Goal: Find contact information: Find contact information

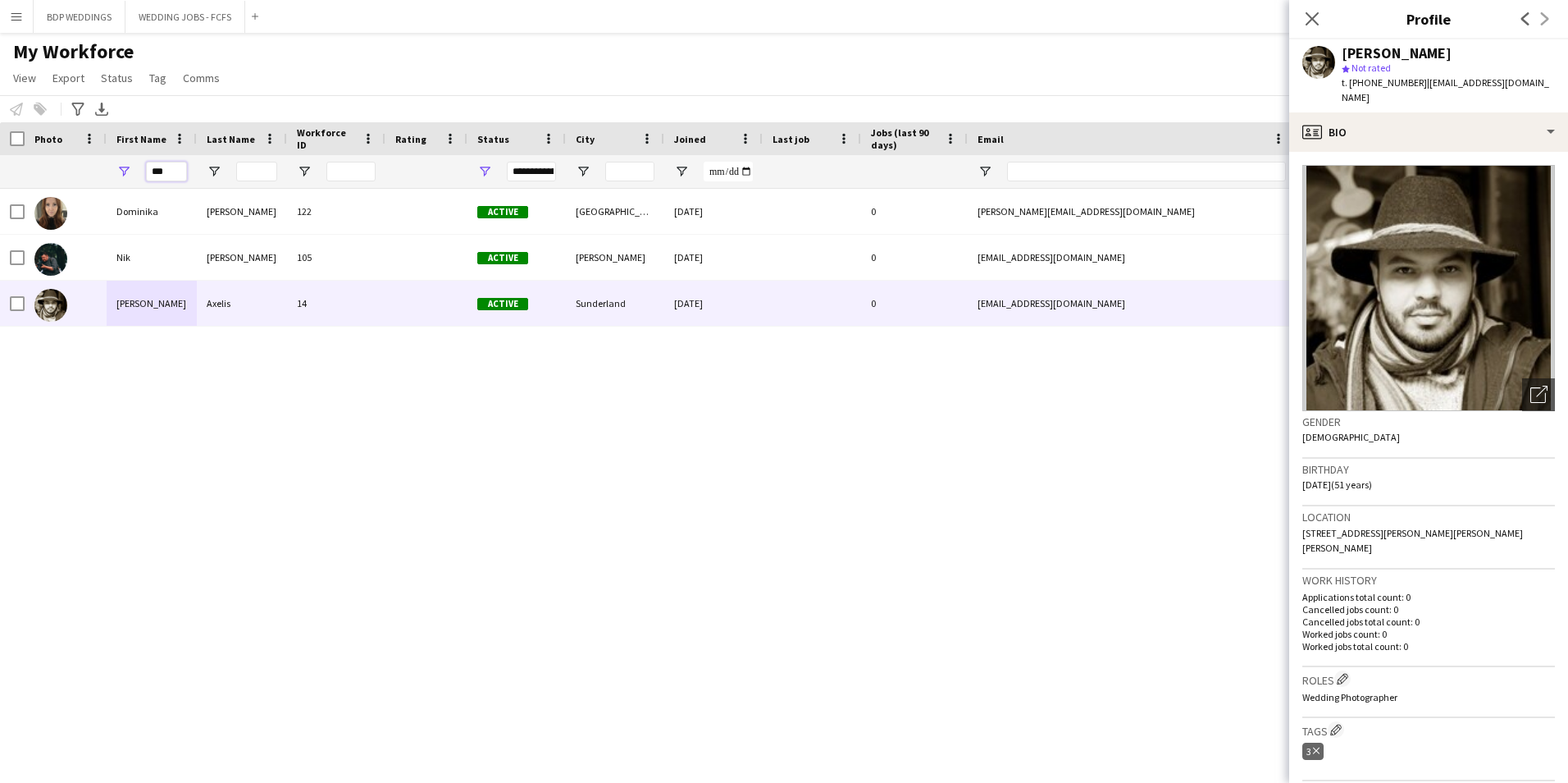
drag, startPoint x: 175, startPoint y: 173, endPoint x: 32, endPoint y: 176, distance: 143.0
click at [35, 175] on div "***" at bounding box center [889, 171] width 1779 height 33
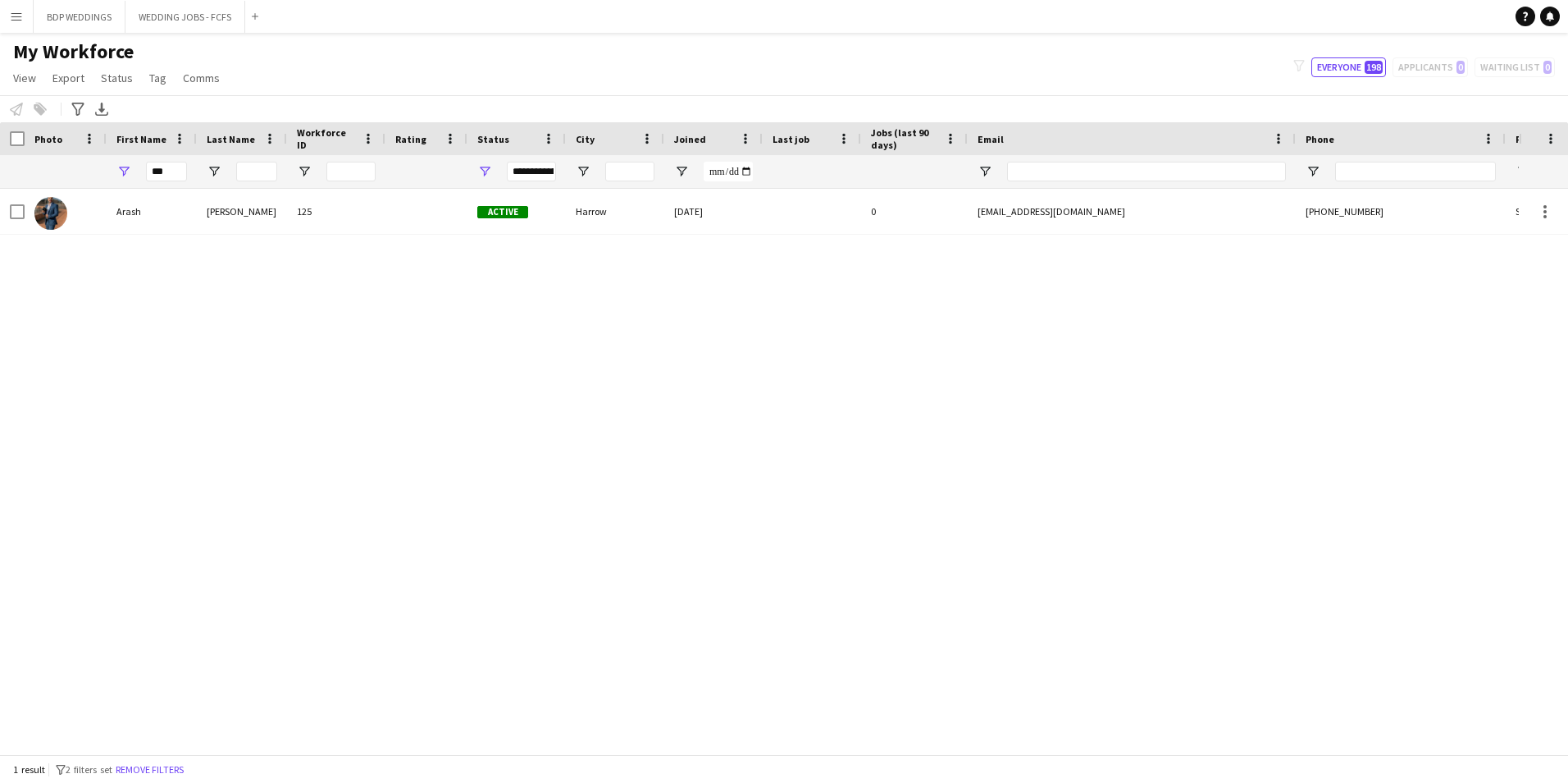
drag, startPoint x: 670, startPoint y: 550, endPoint x: 663, endPoint y: 544, distance: 9.2
click at [669, 550] on div "[PERSON_NAME] 125 Active Harrow [DATE] 0 [EMAIL_ADDRESS][DOMAIN_NAME] [PHONE_NU…" at bounding box center [760, 465] width 1520 height 553
click at [167, 169] on input "***" at bounding box center [166, 171] width 41 height 20
type input "*"
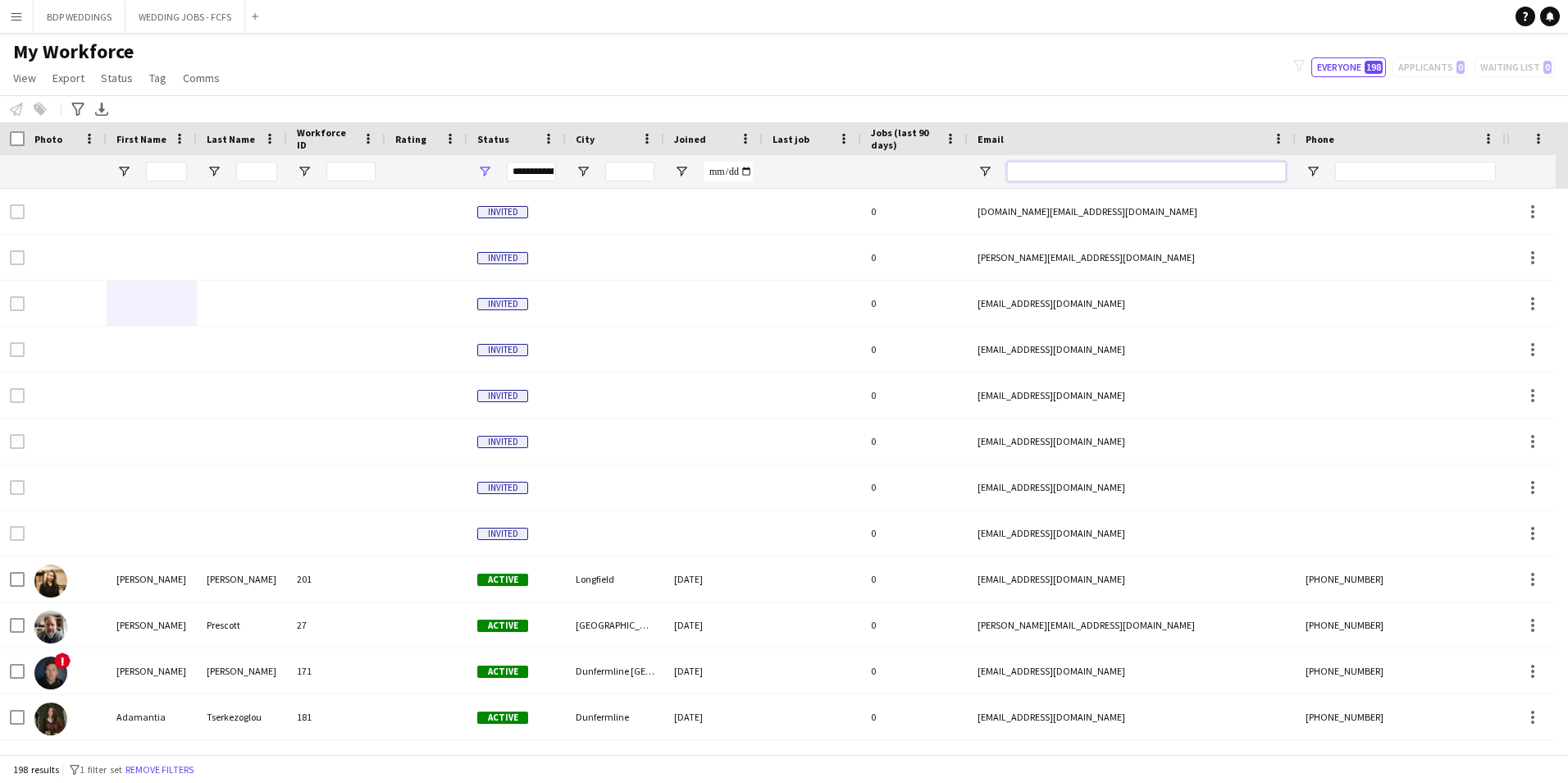
click at [1022, 173] on input "Email Filter Input" at bounding box center [1147, 171] width 279 height 20
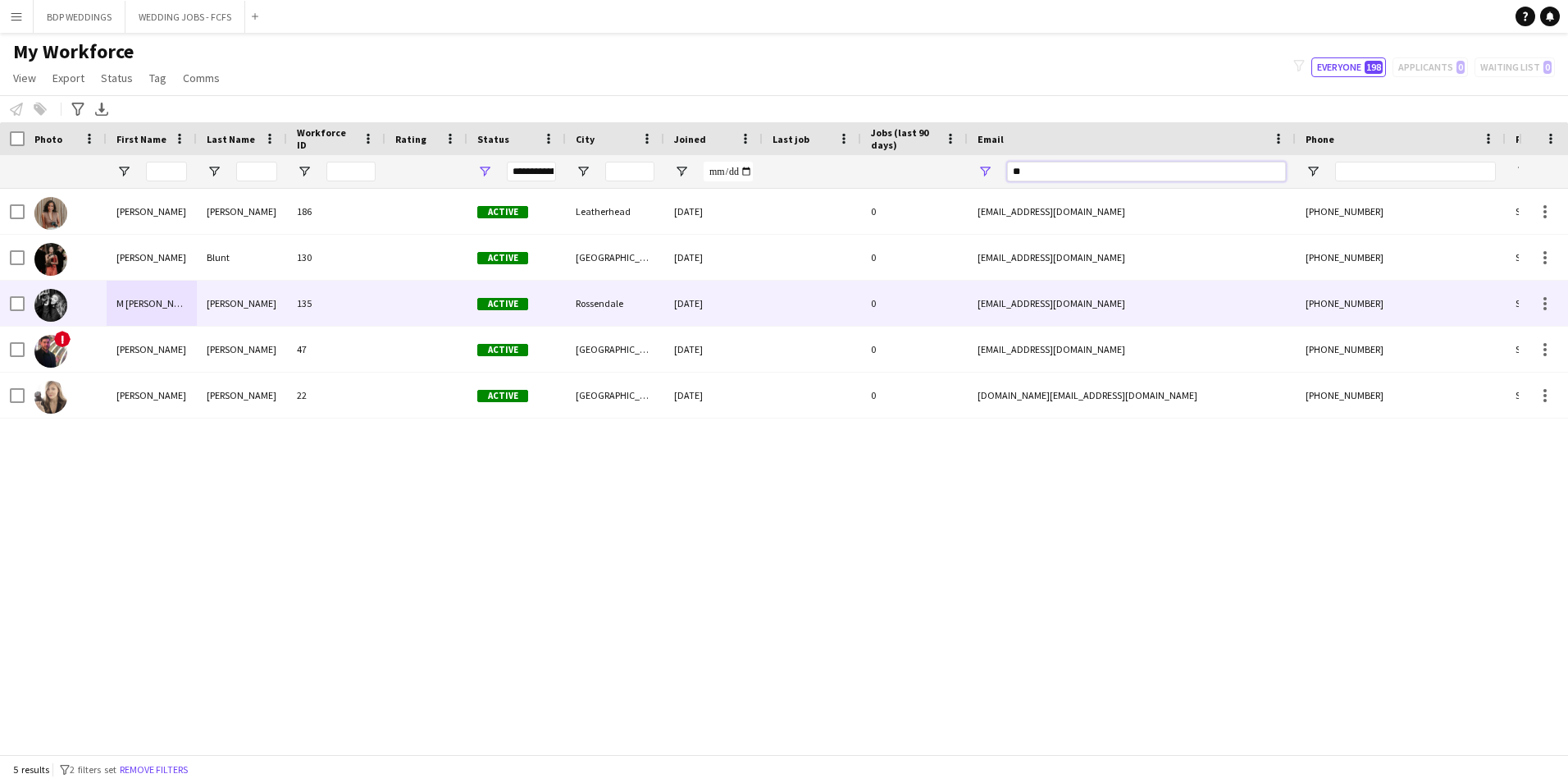
type input "**"
click at [293, 308] on div "135" at bounding box center [337, 304] width 99 height 46
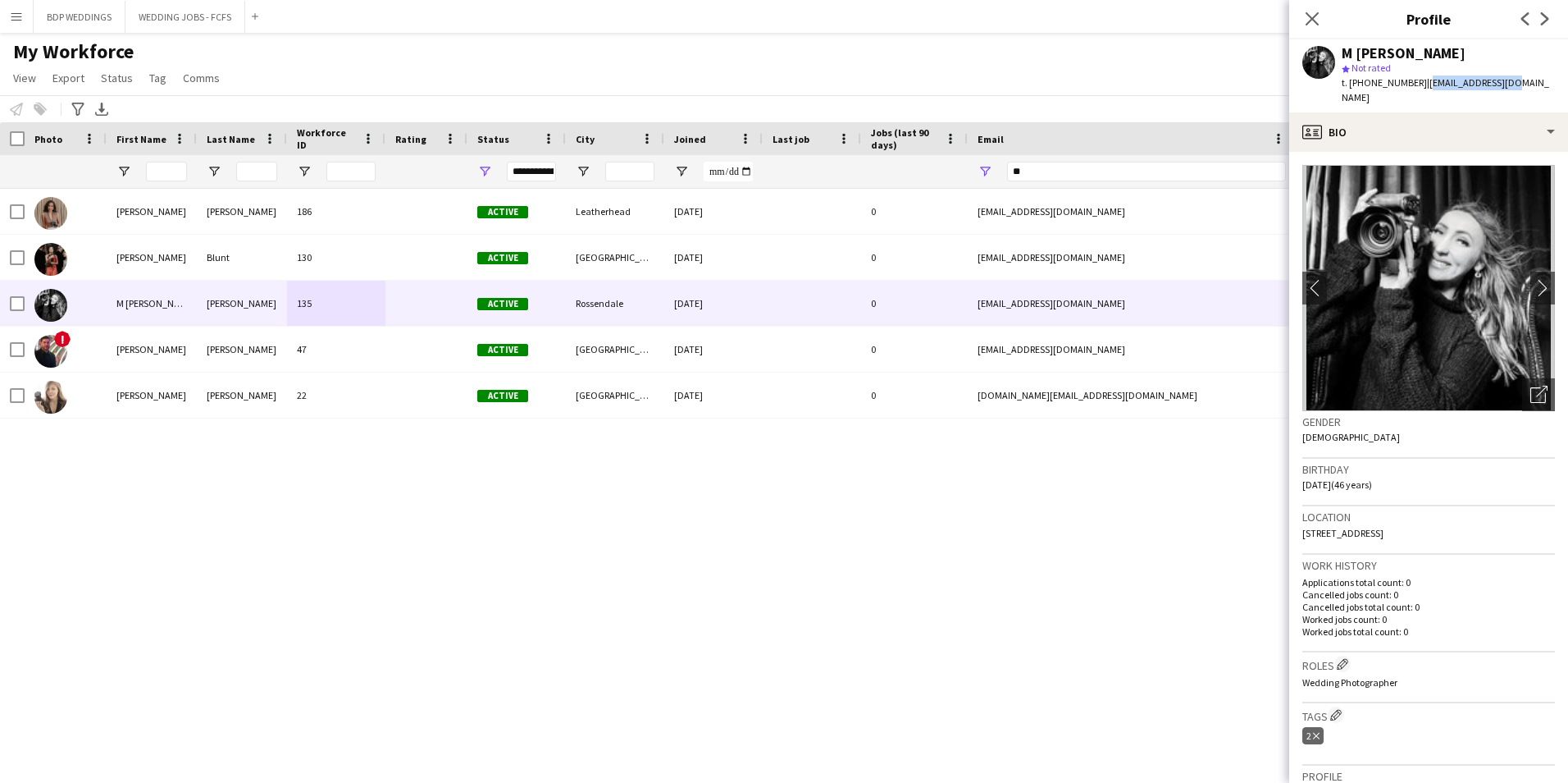
drag, startPoint x: 1420, startPoint y: 82, endPoint x: 1501, endPoint y: 83, distance: 81.0
click at [1501, 83] on span "| [EMAIL_ADDRESS][DOMAIN_NAME]" at bounding box center [1446, 89] width 208 height 28
copy span "[EMAIL_ADDRESS][DOMAIN_NAME]"
drag, startPoint x: 1332, startPoint y: 19, endPoint x: 1319, endPoint y: 21, distance: 13.2
click at [1328, 21] on div "Close pop-in" at bounding box center [1312, 19] width 46 height 38
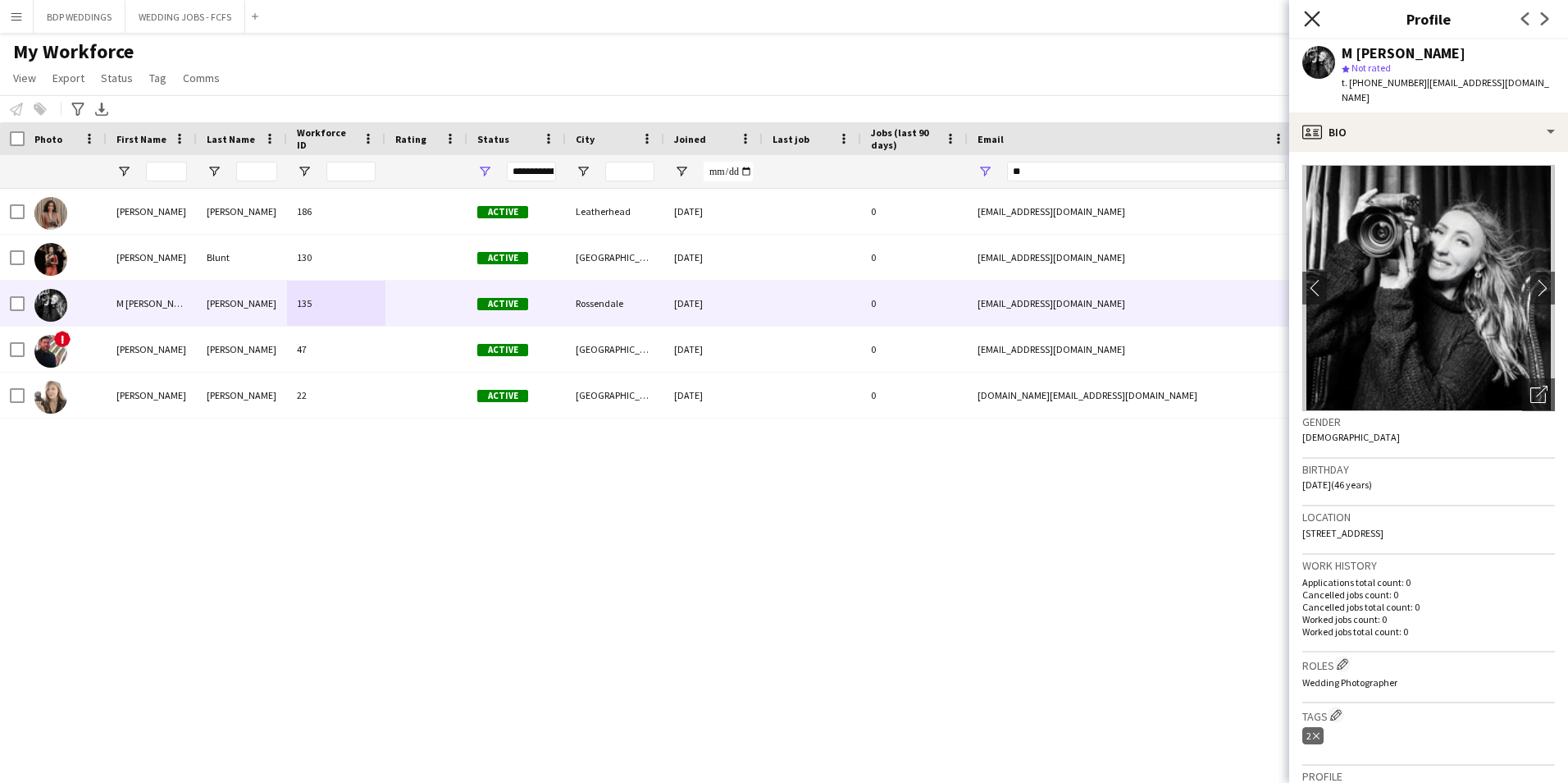
click at [1315, 20] on icon "Close pop-in" at bounding box center [1312, 18] width 15 height 15
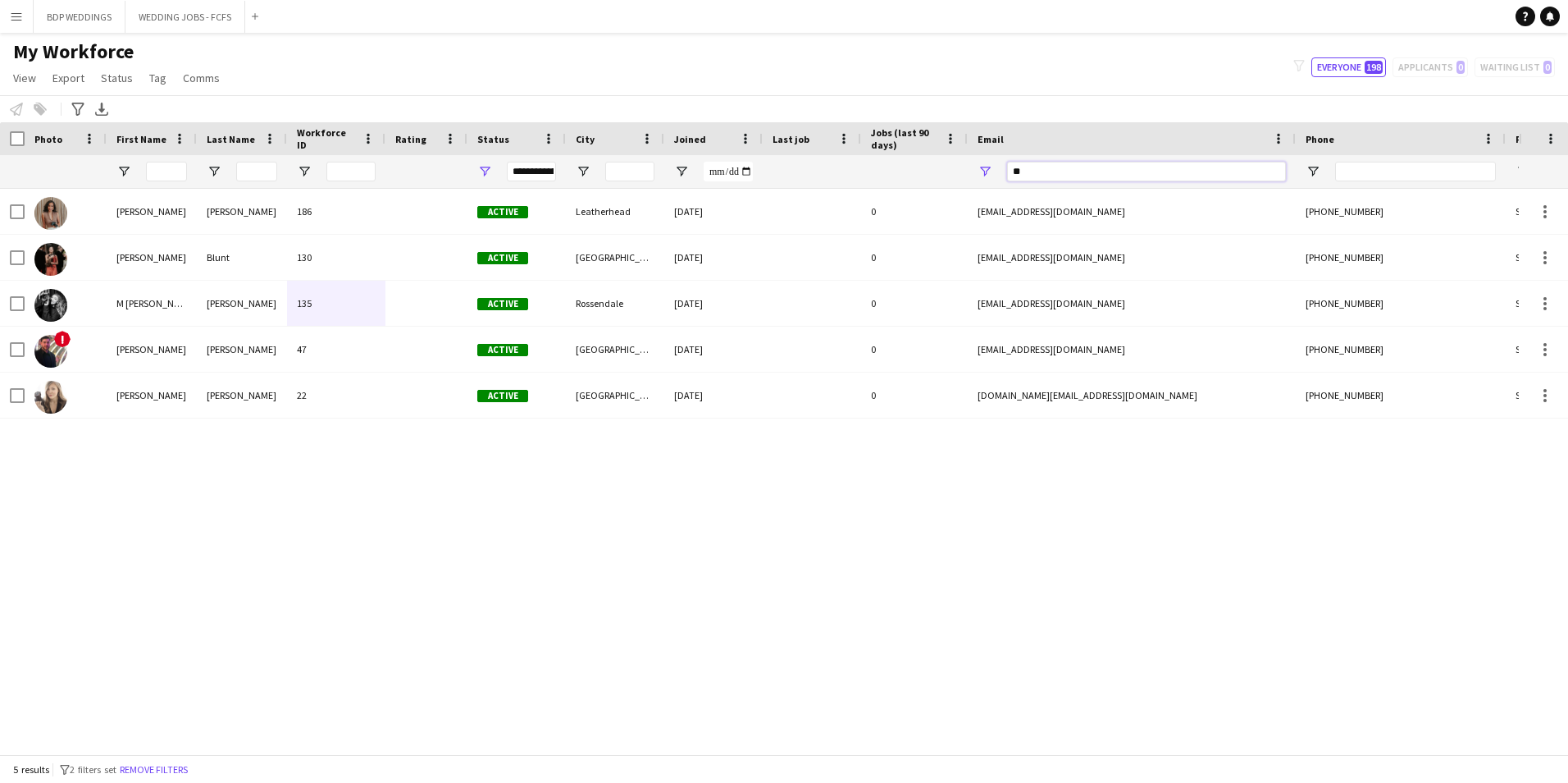
drag, startPoint x: 1079, startPoint y: 164, endPoint x: 920, endPoint y: 178, distance: 159.6
click at [920, 178] on div at bounding box center [889, 171] width 1779 height 33
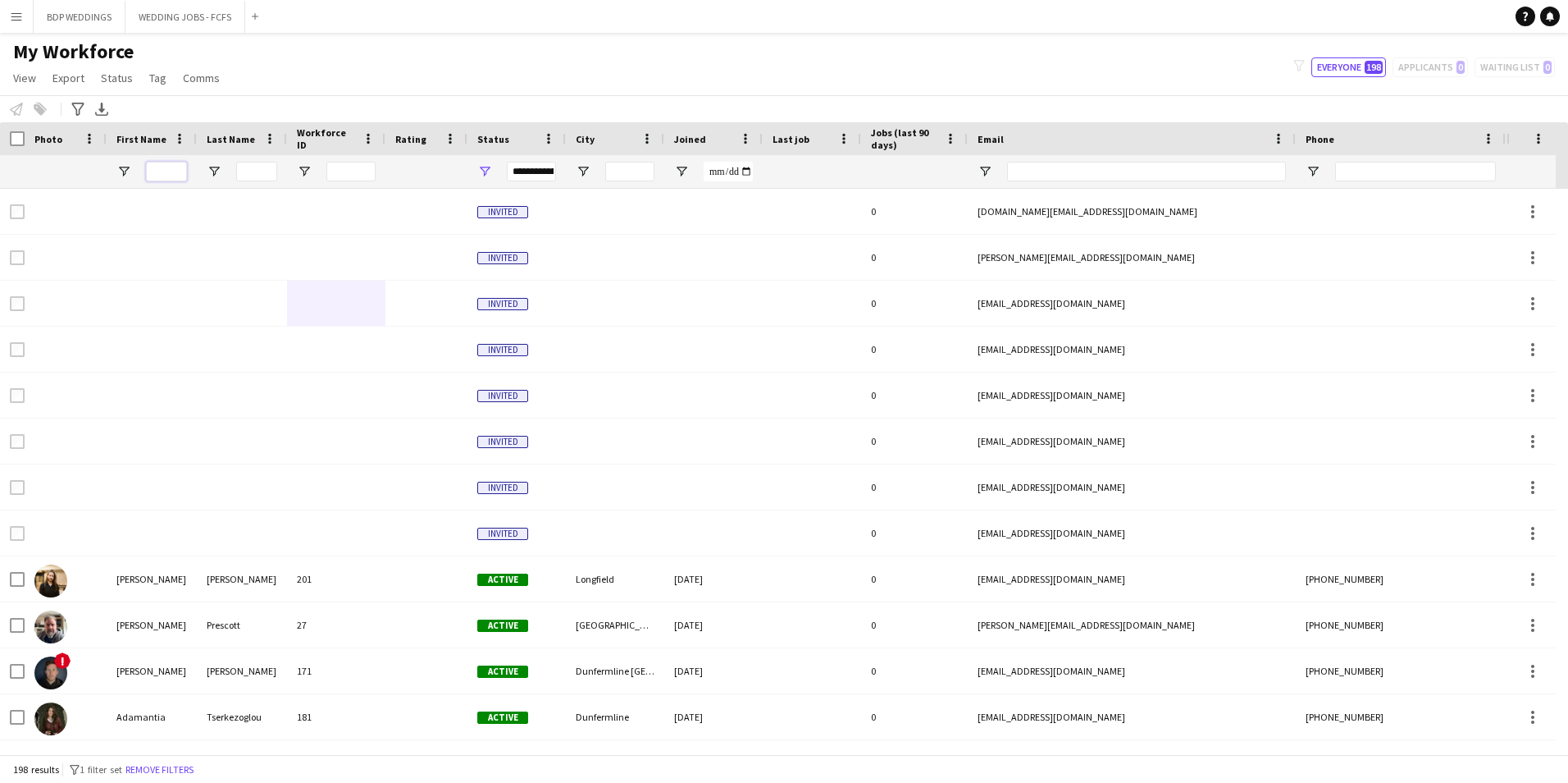
click at [155, 172] on input "First Name Filter Input" at bounding box center [166, 171] width 41 height 20
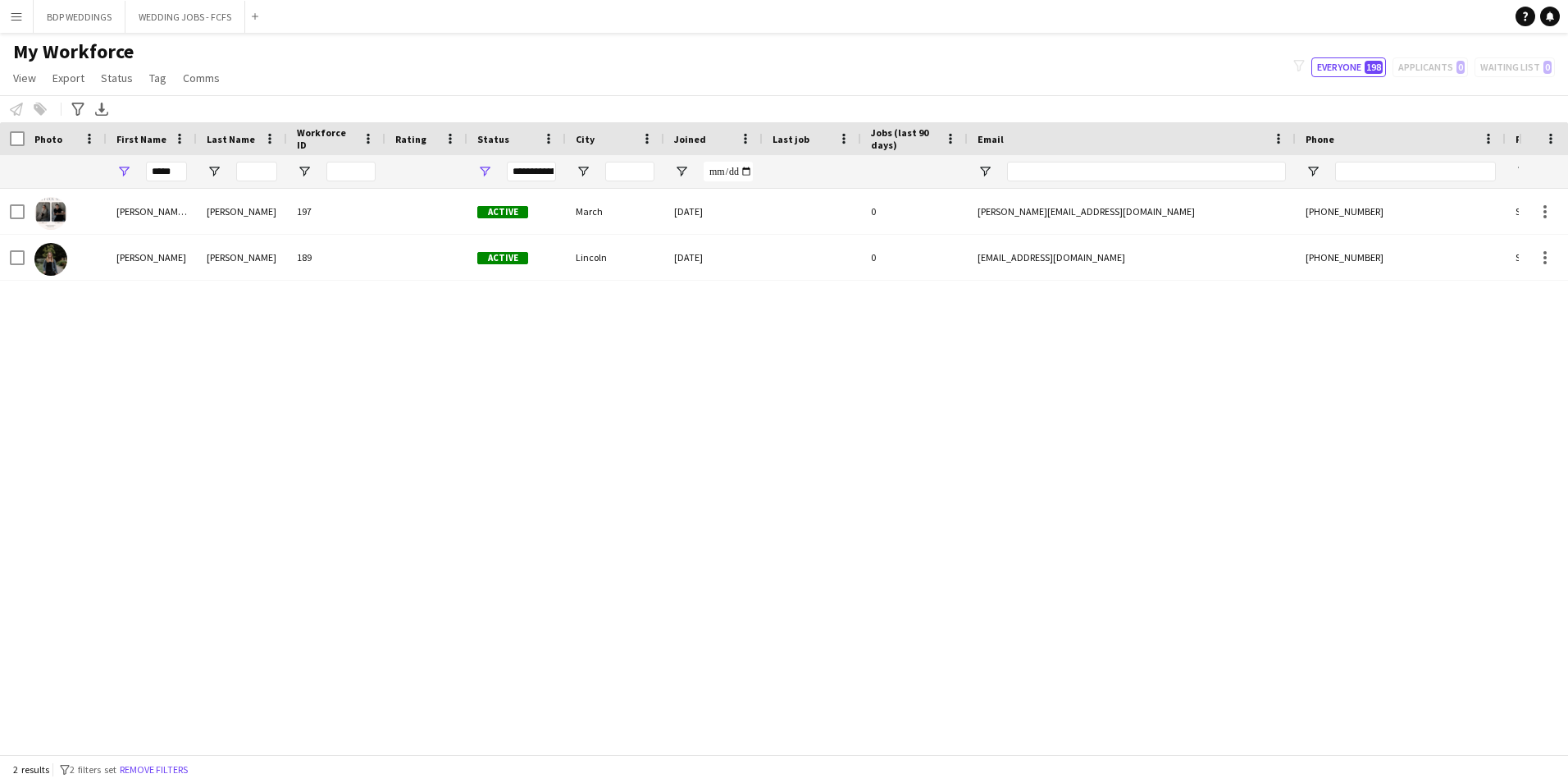
drag, startPoint x: 108, startPoint y: 358, endPoint x: 125, endPoint y: 317, distance: 44.4
click at [105, 360] on div "[PERSON_NAME] & [PERSON_NAME] 197 Active March [DATE] 0 [PERSON_NAME][EMAIL_ADD…" at bounding box center [760, 465] width 1520 height 553
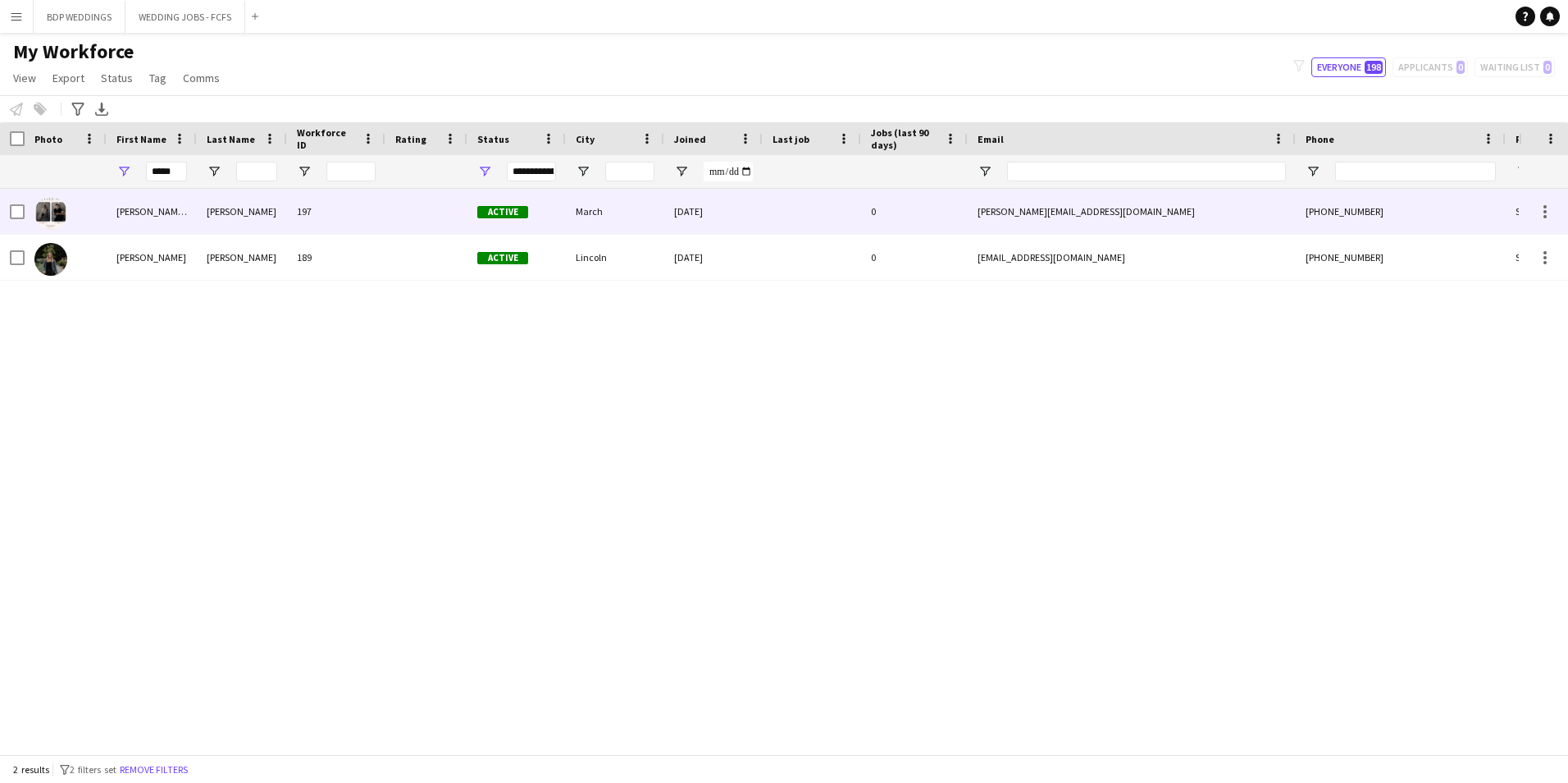
click at [249, 221] on div "[PERSON_NAME]" at bounding box center [242, 212] width 90 height 46
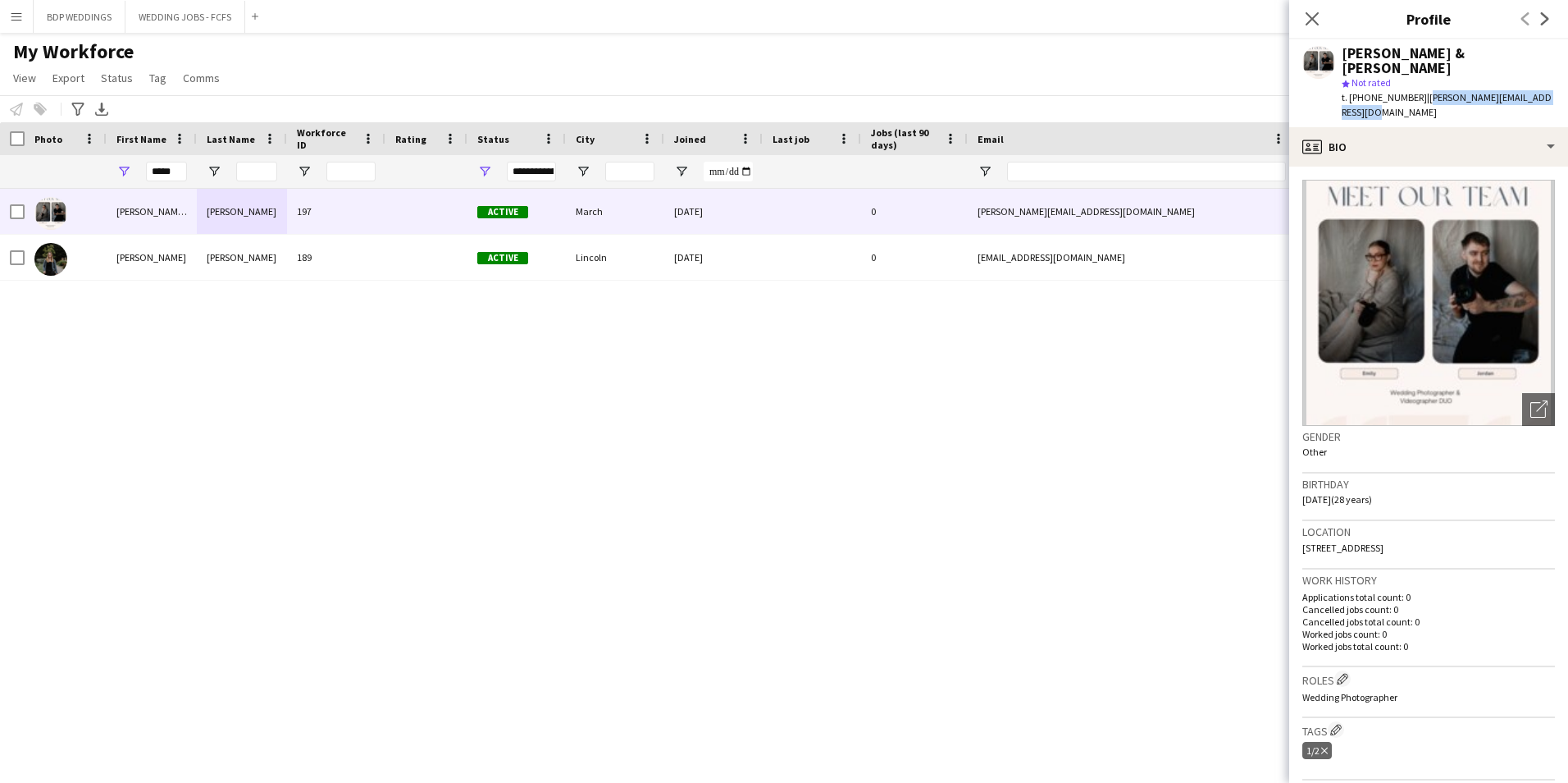
drag, startPoint x: 1420, startPoint y: 83, endPoint x: 1422, endPoint y: 94, distance: 11.2
click at [1422, 94] on div "t. [PHONE_NUMBER] | [PERSON_NAME][EMAIL_ADDRESS][DOMAIN_NAME]" at bounding box center [1448, 104] width 213 height 29
copy span "[PERSON_NAME][EMAIL_ADDRESS][DOMAIN_NAME]"
drag, startPoint x: 180, startPoint y: 173, endPoint x: 119, endPoint y: 175, distance: 61.0
click at [119, 175] on div "*****" at bounding box center [151, 171] width 90 height 33
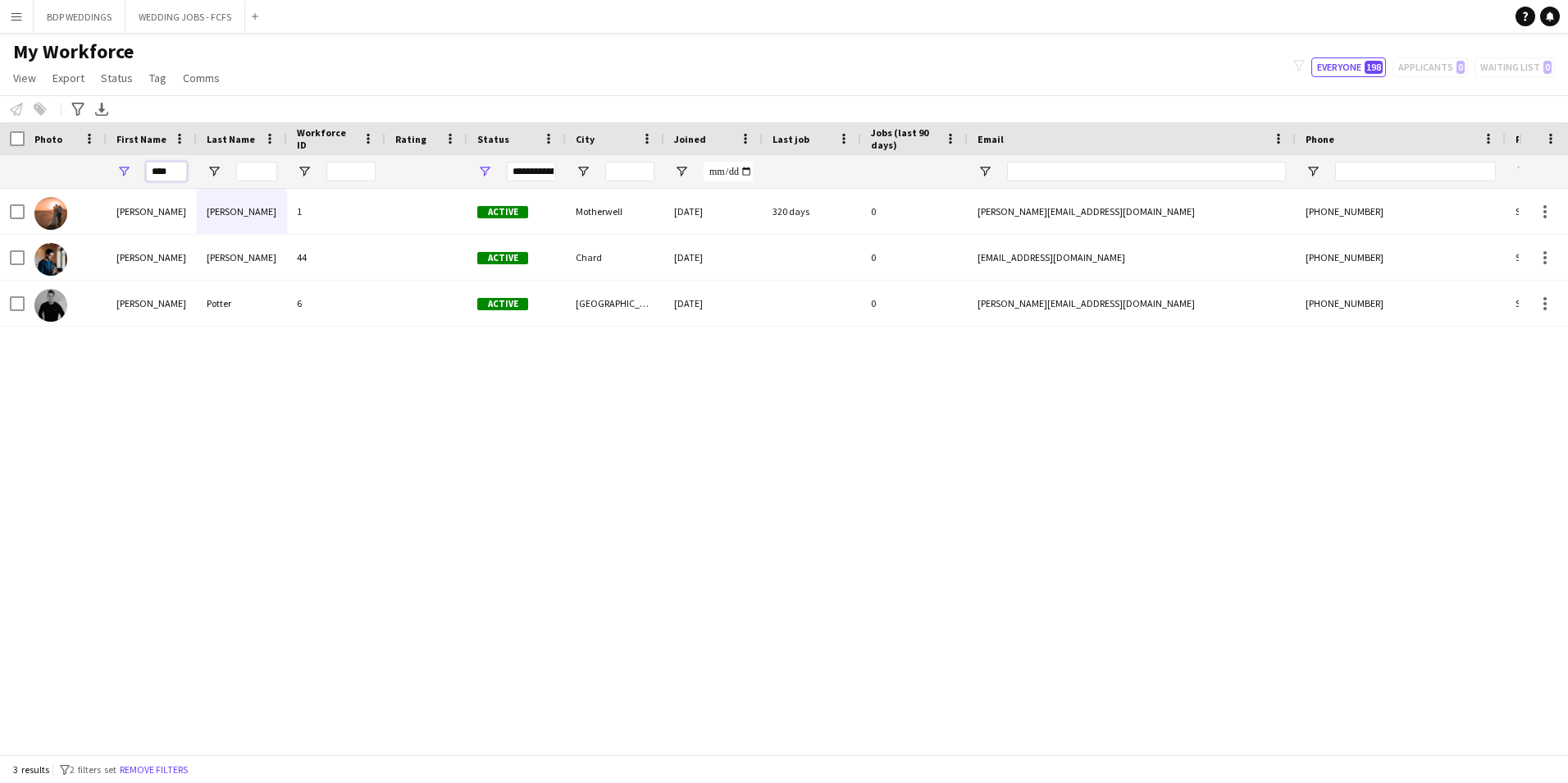
type input "****"
click at [83, 417] on div "[PERSON_NAME] 1 Active Motherwell [DATE] 320 days 0 [EMAIL_ADDRESS][DOMAIN_NAME…" at bounding box center [760, 465] width 1520 height 553
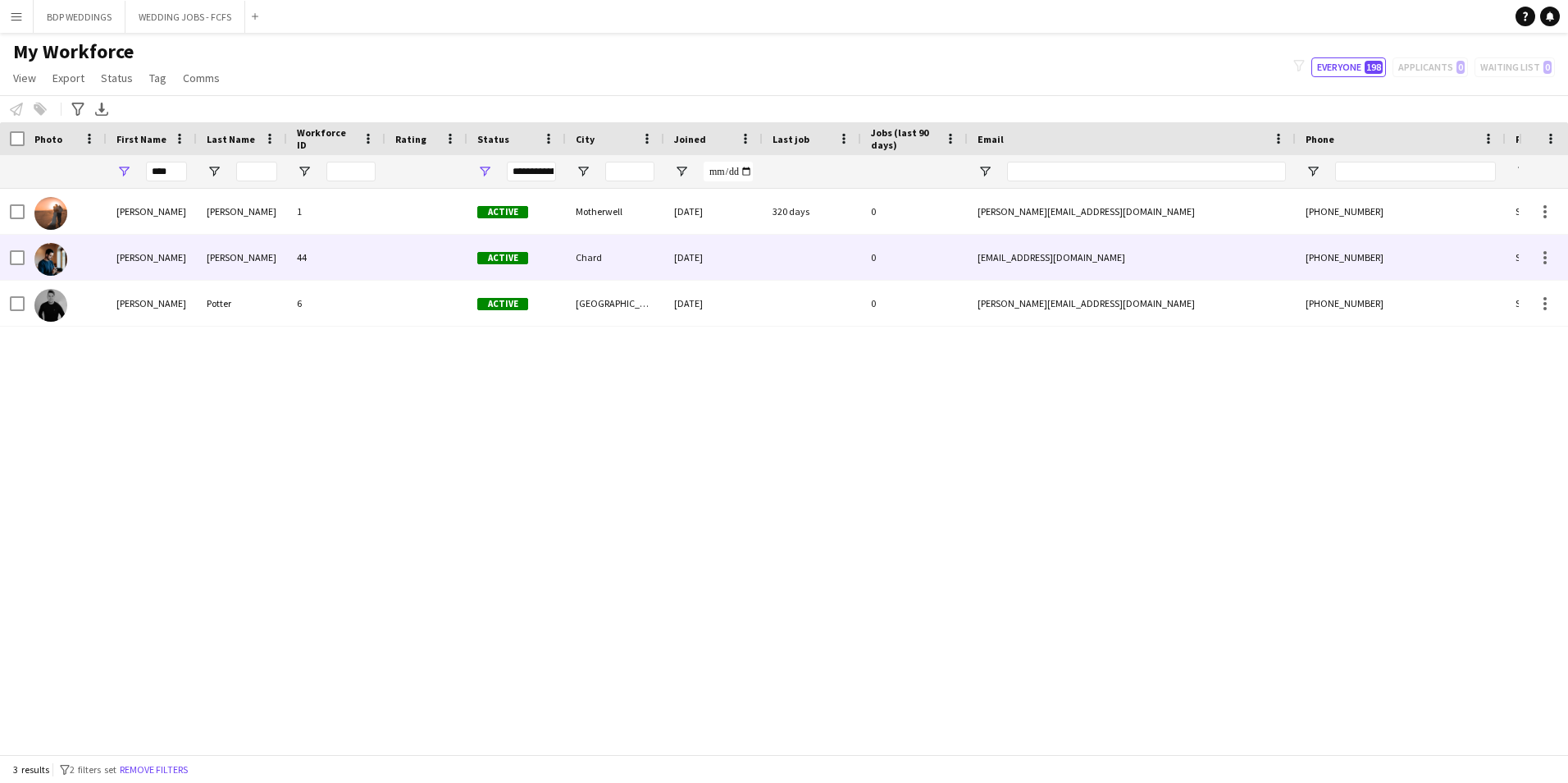
click at [229, 261] on div "[PERSON_NAME]" at bounding box center [242, 257] width 90 height 46
